Goal: Obtain resource: Download file/media

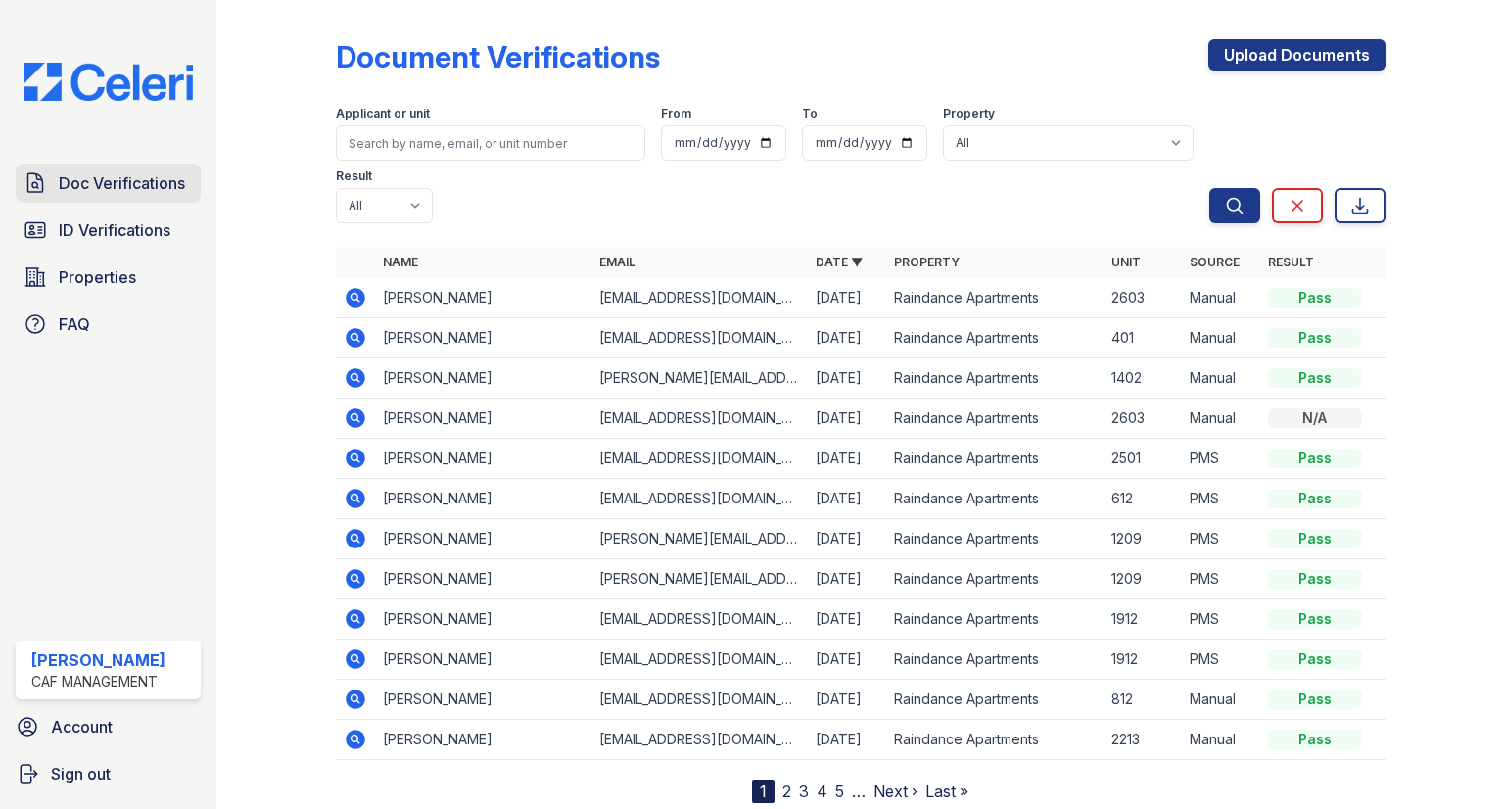
click at [72, 169] on link "Doc Verifications" at bounding box center [108, 182] width 185 height 39
click at [356, 328] on icon at bounding box center [356, 338] width 20 height 20
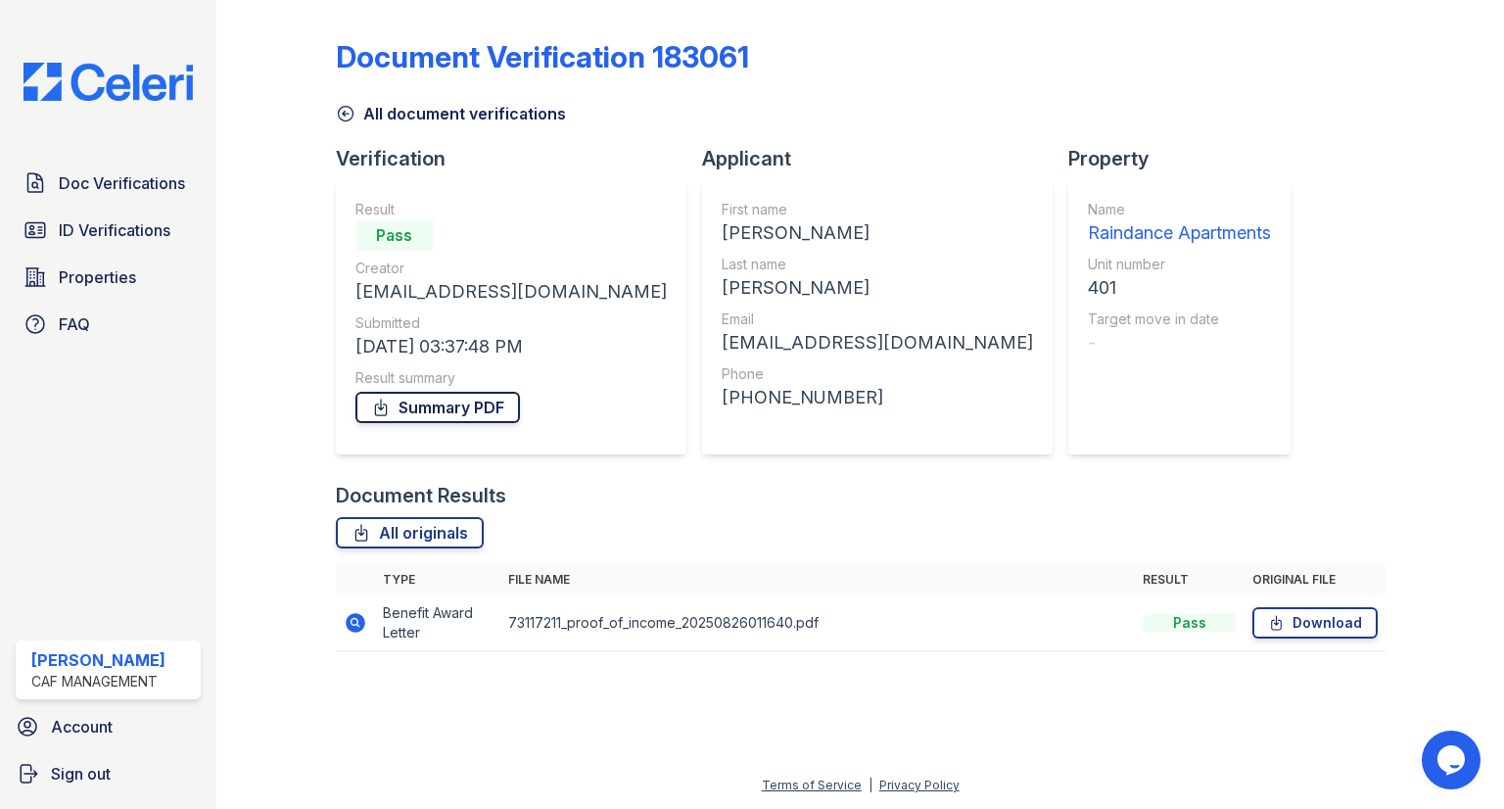
click at [465, 404] on link "Summary PDF" at bounding box center [437, 407] width 164 height 31
